Goal: Check status: Check status

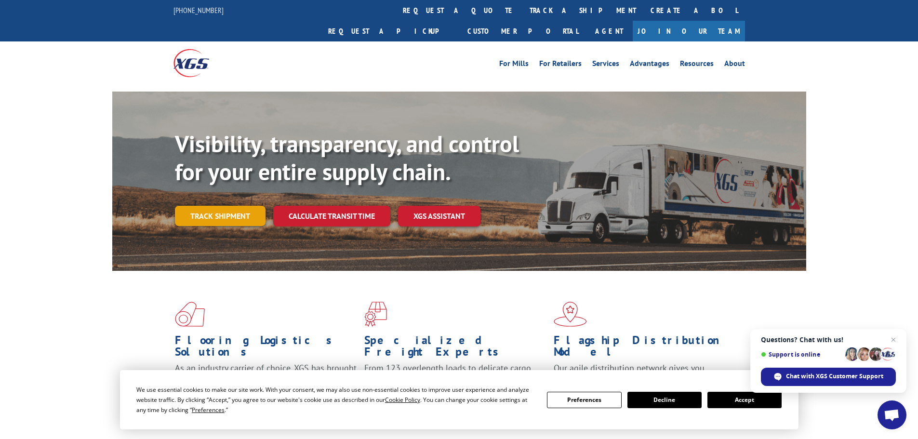
click at [238, 206] on link "Track shipment" at bounding box center [220, 216] width 91 height 20
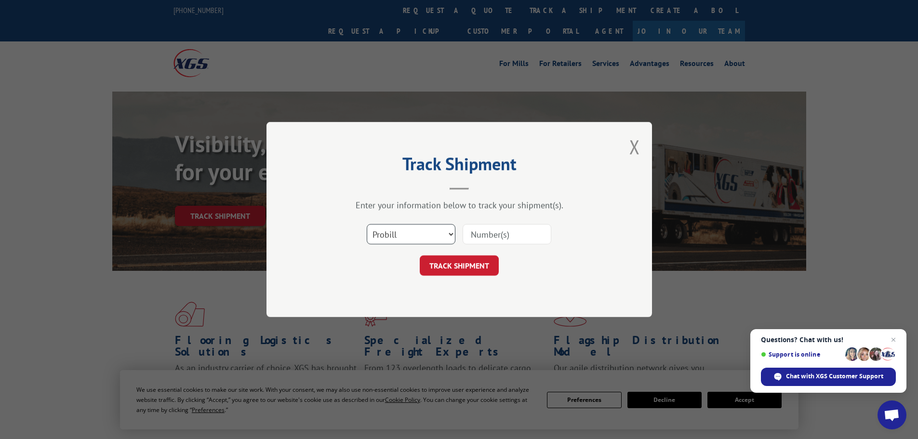
click at [408, 236] on select "Select category... Probill BOL PO" at bounding box center [411, 234] width 89 height 20
select select "bol"
click at [367, 224] on select "Select category... Probill BOL PO" at bounding box center [411, 234] width 89 height 20
click at [519, 230] on input at bounding box center [507, 234] width 89 height 20
paste input "6043048"
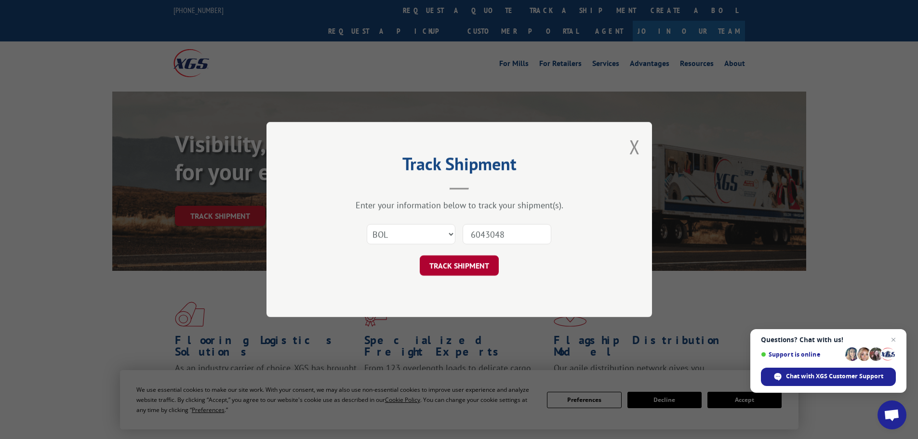
type input "6043048"
click at [469, 273] on button "TRACK SHIPMENT" at bounding box center [459, 265] width 79 height 20
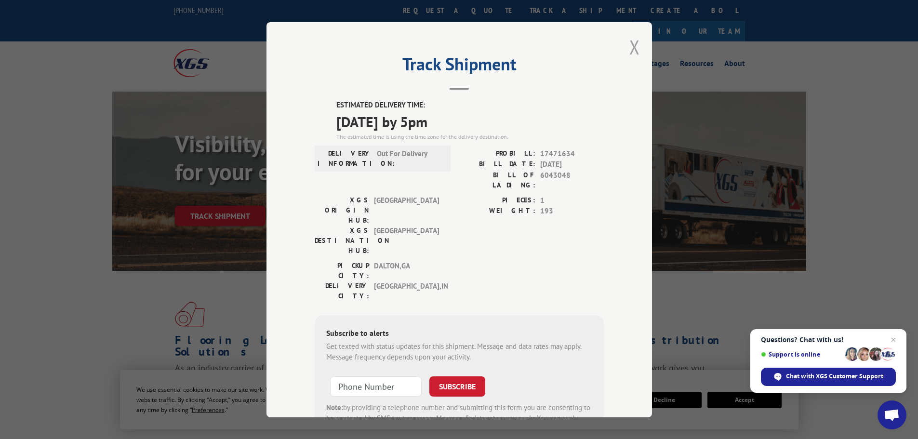
click at [629, 48] on button "Close modal" at bounding box center [634, 47] width 11 height 26
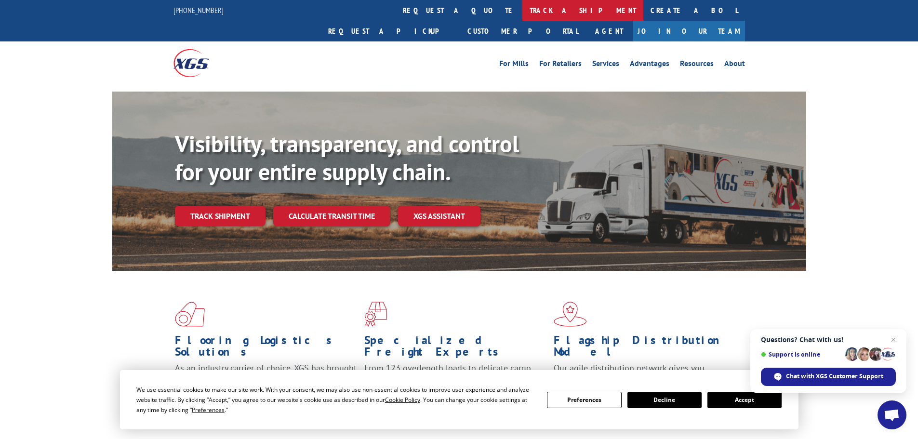
click at [522, 12] on link "track a shipment" at bounding box center [582, 10] width 121 height 21
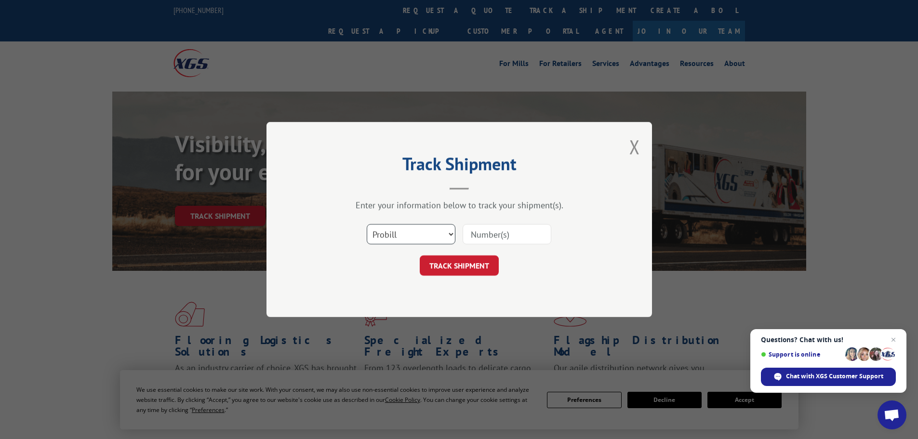
click at [398, 237] on select "Select category... Probill BOL PO" at bounding box center [411, 234] width 89 height 20
select select "bol"
click at [367, 224] on select "Select category... Probill BOL PO" at bounding box center [411, 234] width 89 height 20
click at [498, 232] on input at bounding box center [507, 234] width 89 height 20
paste input "5254305"
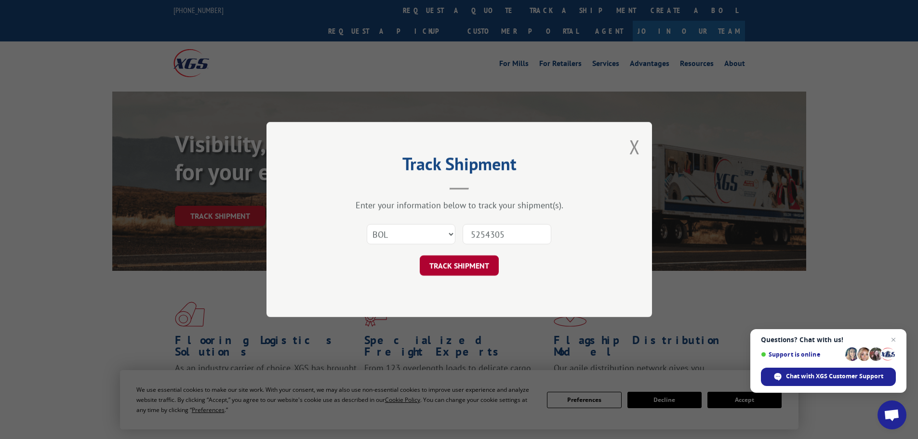
type input "5254305"
click at [470, 265] on button "TRACK SHIPMENT" at bounding box center [459, 265] width 79 height 20
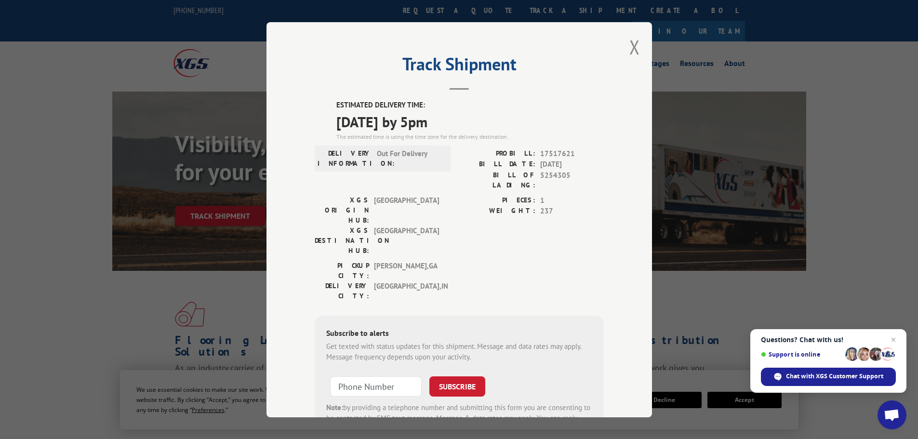
click at [624, 48] on div "Track Shipment ESTIMATED DELIVERY TIME: [DATE] by 5pm The estimated time is usi…" at bounding box center [458, 219] width 385 height 395
click at [633, 47] on button "Close modal" at bounding box center [634, 47] width 11 height 26
